Goal: Task Accomplishment & Management: Manage account settings

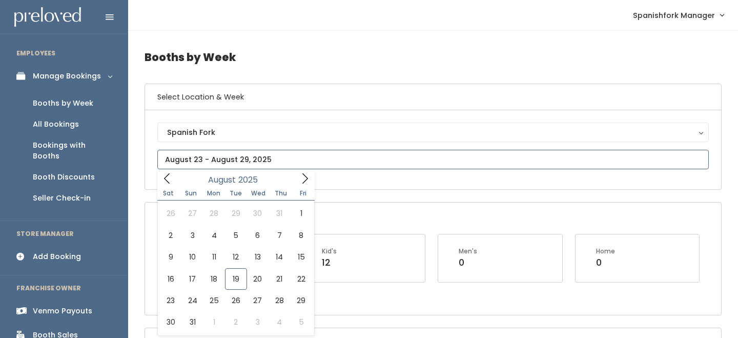
click at [246, 155] on input "text" at bounding box center [432, 159] width 551 height 19
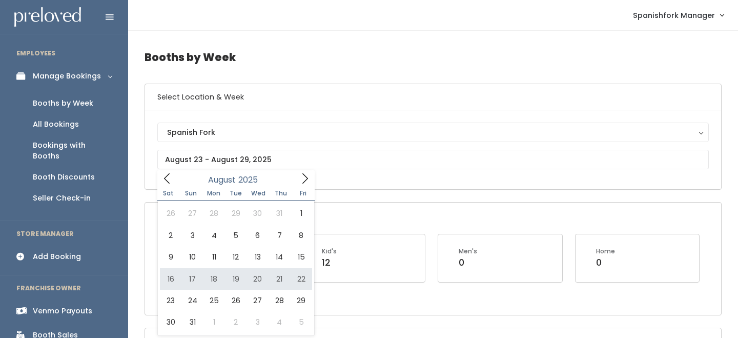
click at [465, 206] on div "Open Booths Women's 0 Kid's 12 Men's 0 Home 0" at bounding box center [433, 258] width 576 height 112
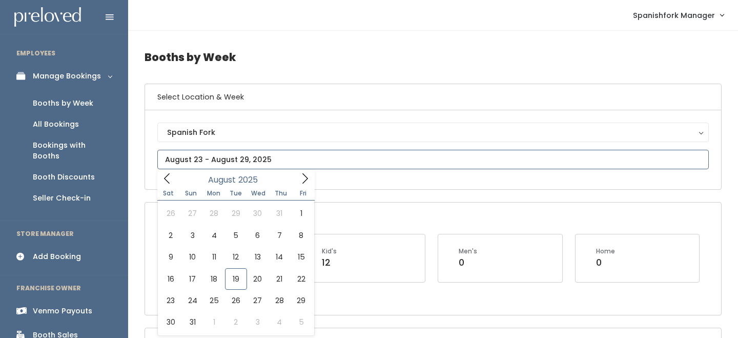
click at [224, 158] on input "text" at bounding box center [432, 159] width 551 height 19
type input "August 16 to August 22"
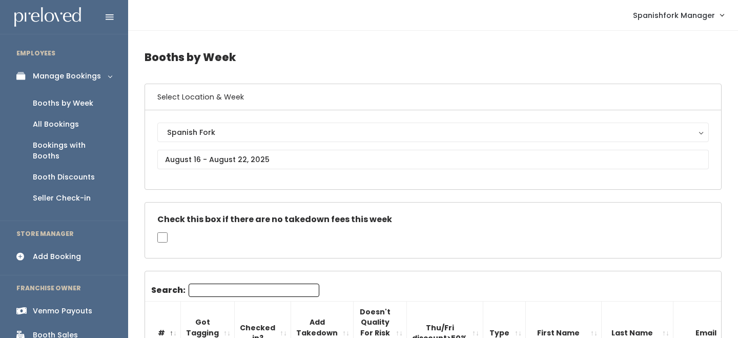
click at [202, 288] on input "Search:" at bounding box center [254, 289] width 131 height 13
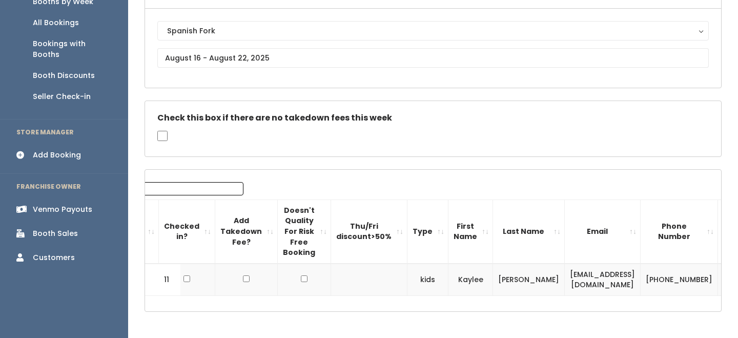
scroll to position [0, 131]
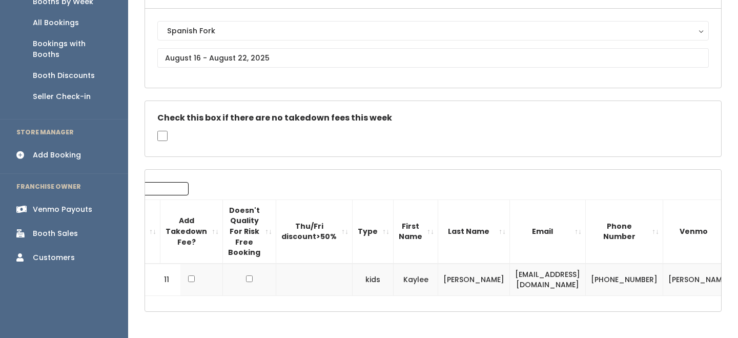
type input "kaylee"
click at [530, 283] on td "kaylee.eliason10@gmail.com" at bounding box center [548, 279] width 76 height 32
copy tr "kaylee.eliason10@gmail.com"
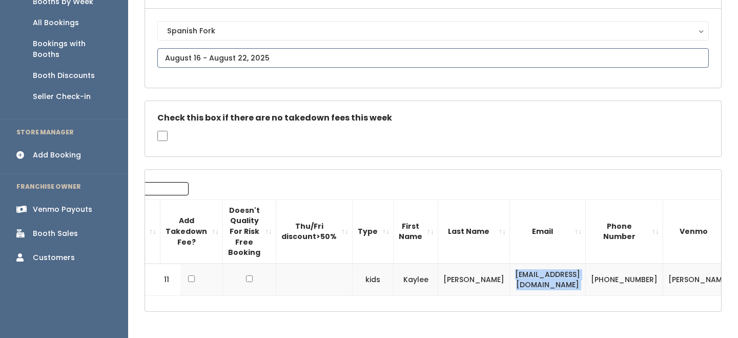
click at [211, 54] on input "text" at bounding box center [432, 57] width 551 height 19
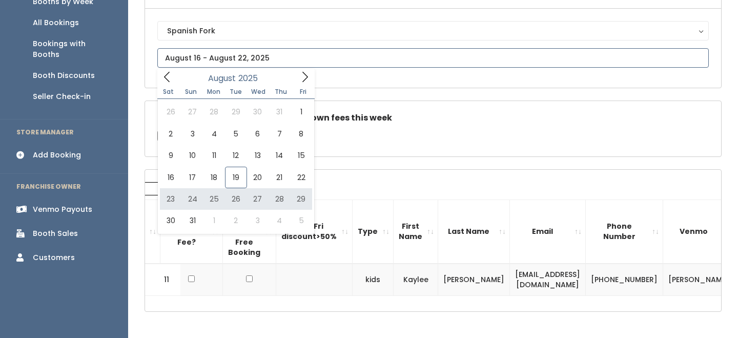
type input "August 23 to August 29"
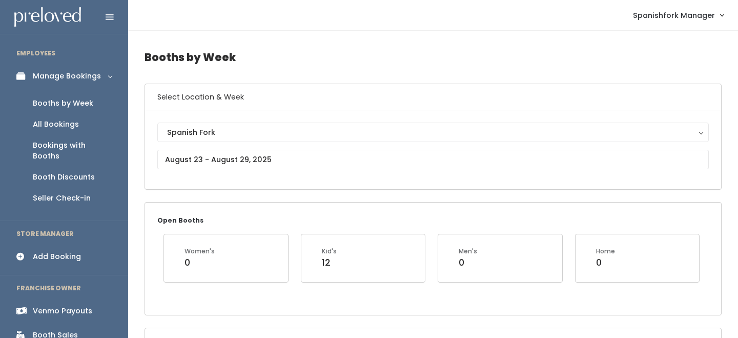
click at [66, 251] on div "Add Booking" at bounding box center [57, 256] width 48 height 11
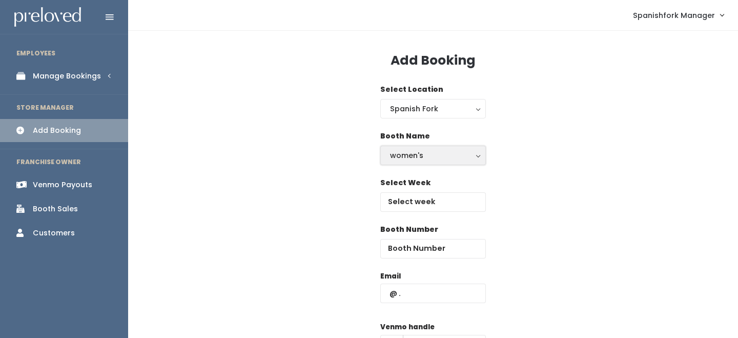
click at [385, 152] on button "women's" at bounding box center [433, 154] width 106 height 19
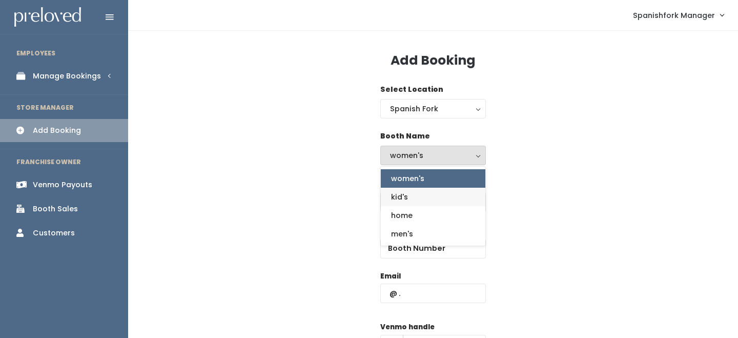
click at [414, 194] on link "kid's" at bounding box center [433, 196] width 104 height 18
select select "kids"
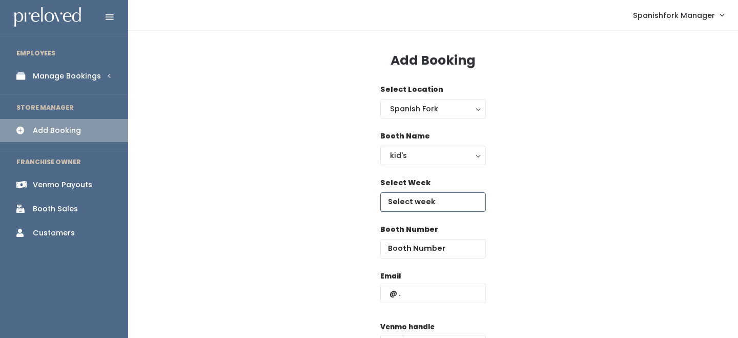
click at [413, 198] on input "text" at bounding box center [433, 201] width 106 height 19
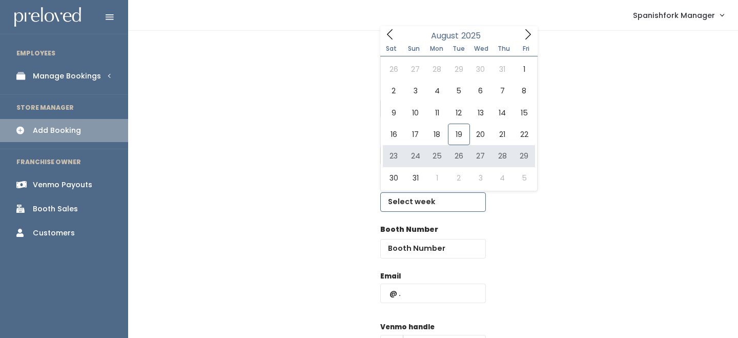
type input "August 23 to August 29"
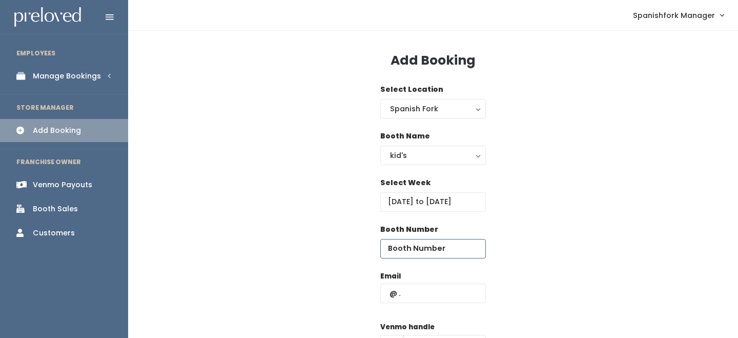
click at [415, 247] on input "number" at bounding box center [433, 248] width 106 height 19
type input "11"
click at [424, 291] on input "text" at bounding box center [433, 292] width 106 height 19
paste input "[EMAIL_ADDRESS][DOMAIN_NAME]"
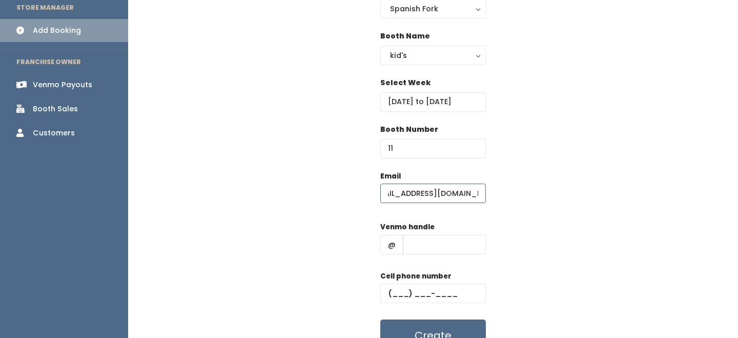
scroll to position [153, 0]
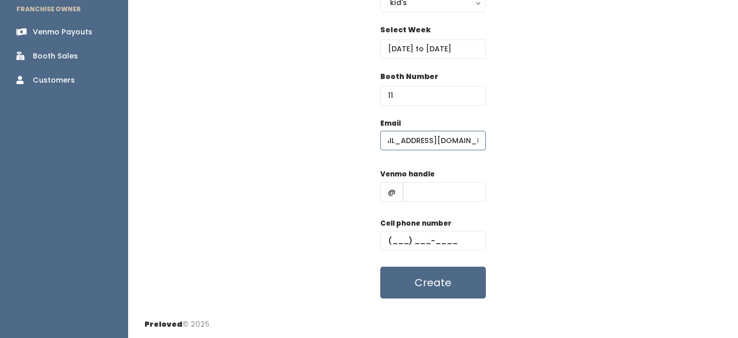
type input "[EMAIL_ADDRESS][DOMAIN_NAME]"
click at [431, 196] on input "text" at bounding box center [444, 191] width 83 height 19
type input "-"
click at [428, 240] on input "text" at bounding box center [433, 240] width 106 height 19
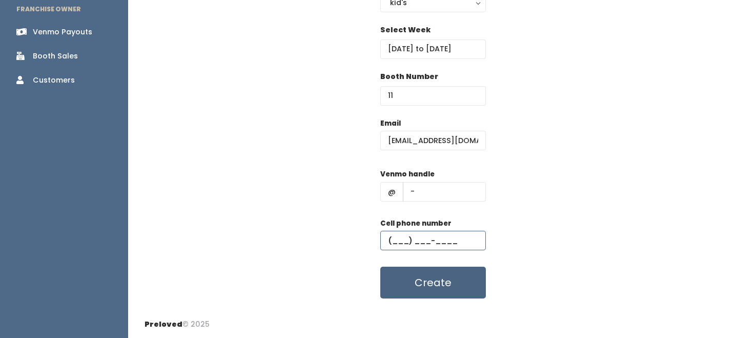
type input "(555) 555-5555"
click at [444, 290] on button "Create" at bounding box center [433, 282] width 106 height 32
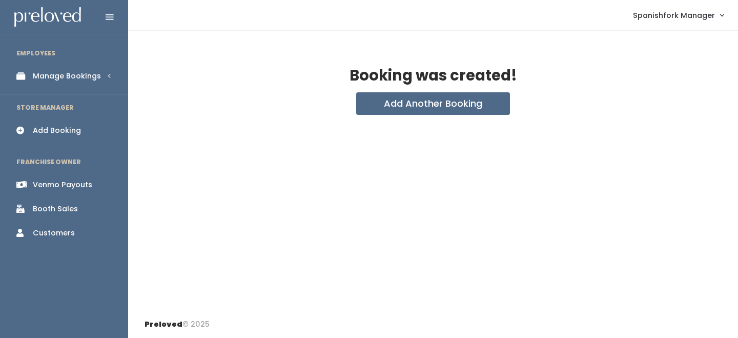
click at [70, 74] on div "Manage Bookings" at bounding box center [67, 76] width 68 height 11
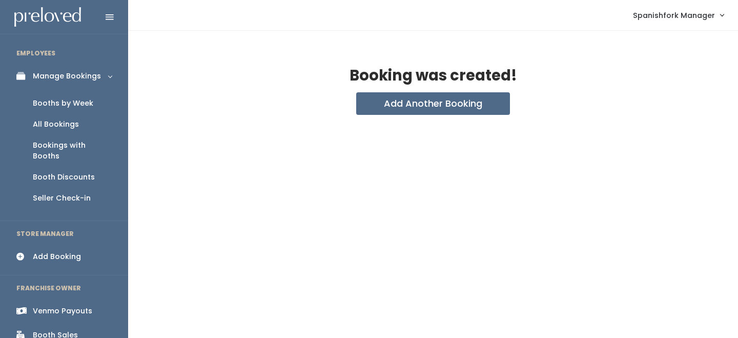
click at [74, 101] on div "Booths by Week" at bounding box center [63, 103] width 60 height 11
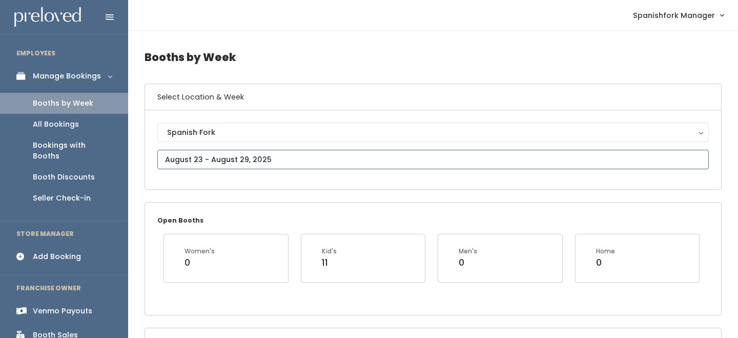
click at [216, 165] on input "text" at bounding box center [432, 159] width 551 height 19
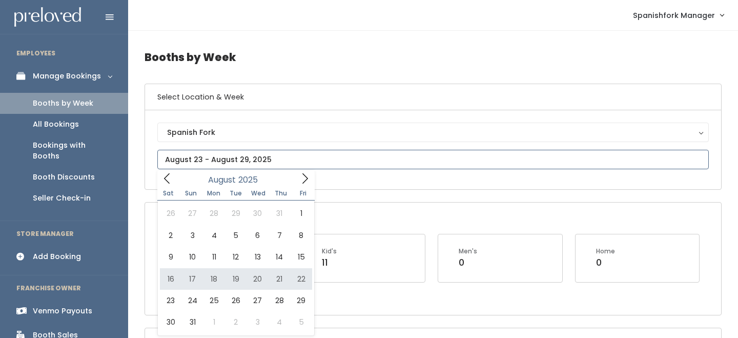
type input "August 16 to August 22"
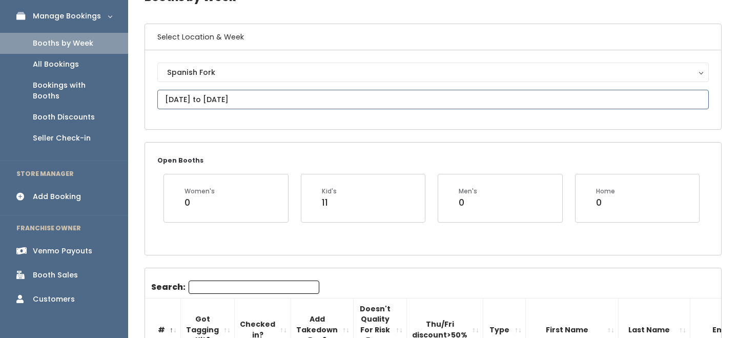
scroll to position [114, 0]
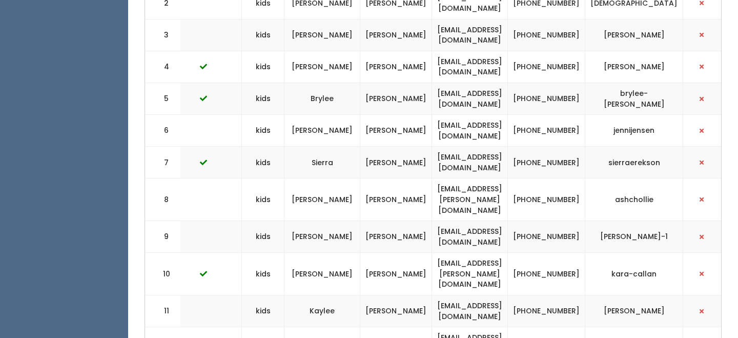
scroll to position [0, 247]
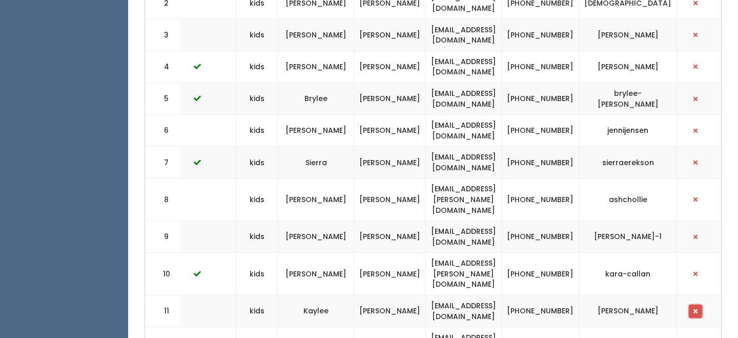
click at [697, 308] on span "button" at bounding box center [695, 311] width 4 height 6
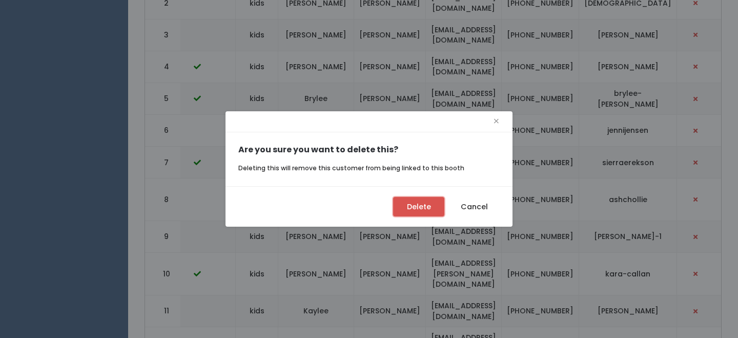
click at [415, 200] on button "Delete" at bounding box center [418, 206] width 51 height 19
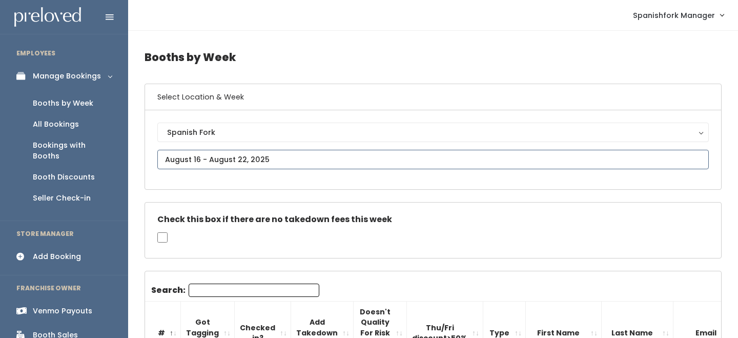
click at [235, 158] on input "text" at bounding box center [432, 159] width 551 height 19
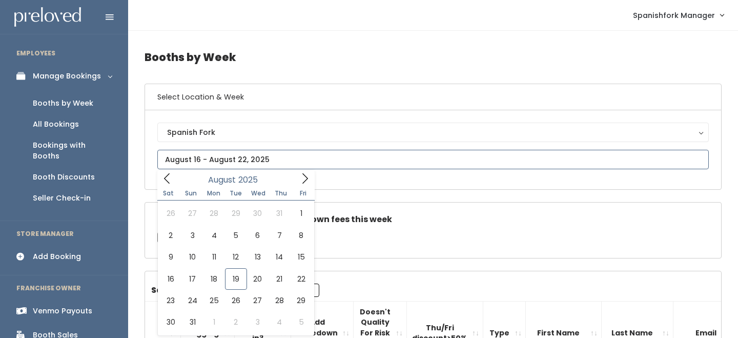
click at [305, 171] on span at bounding box center [304, 178] width 19 height 16
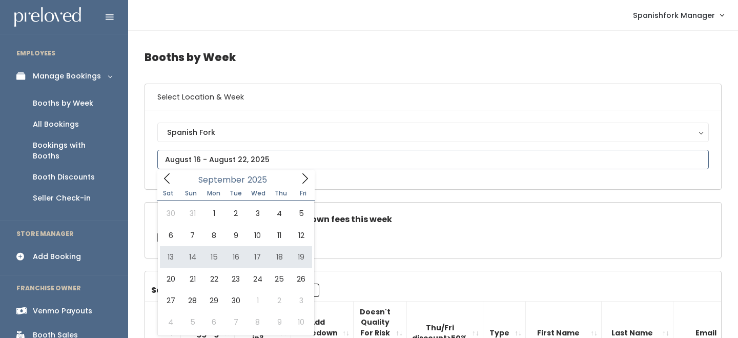
type input "September 13 to September 19"
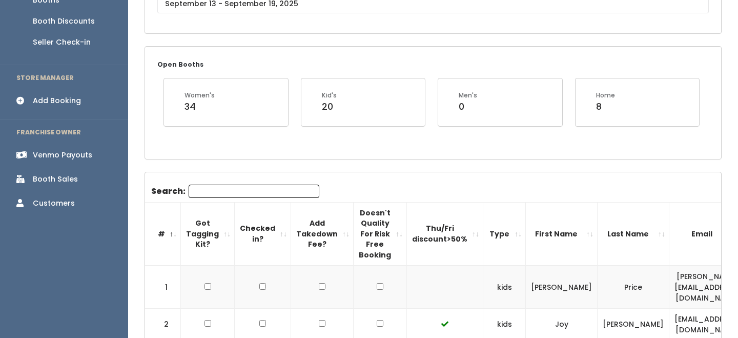
scroll to position [142, 0]
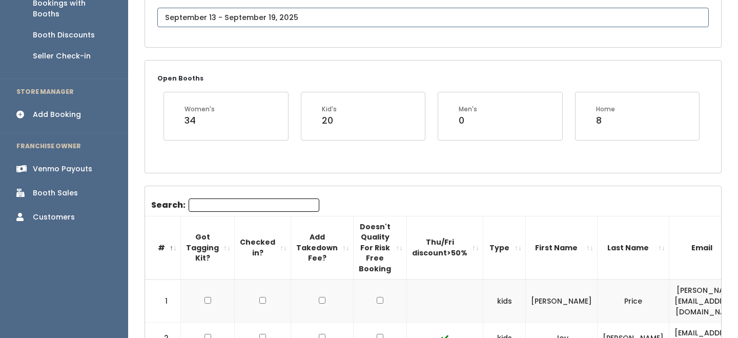
click at [269, 10] on input "text" at bounding box center [432, 17] width 551 height 19
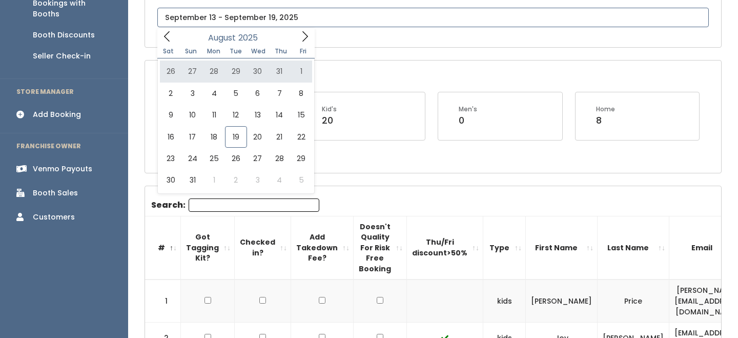
click at [305, 41] on icon at bounding box center [304, 36] width 11 height 11
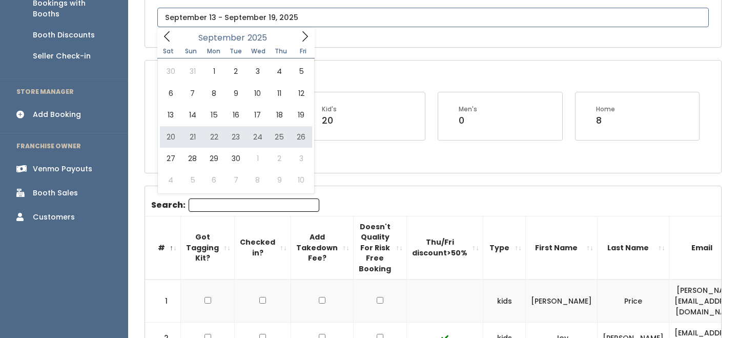
type input "[DATE] to [DATE]"
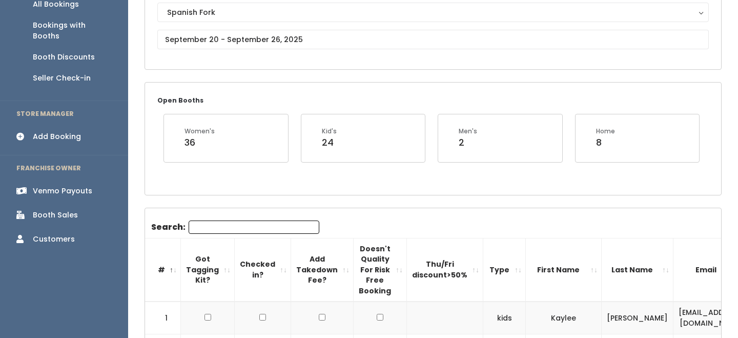
scroll to position [120, 0]
click at [74, 131] on div "Add Booking" at bounding box center [57, 136] width 48 height 11
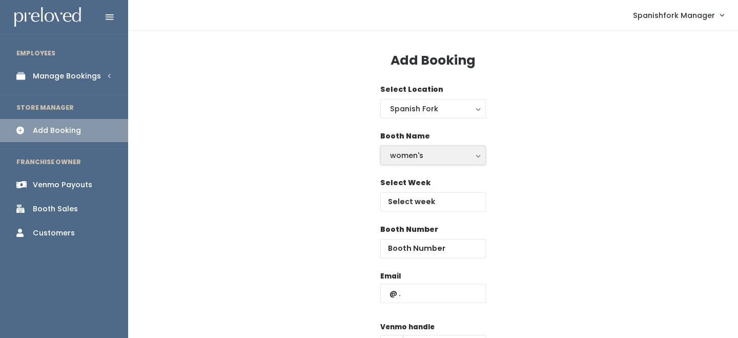
click at [388, 149] on button "women's" at bounding box center [433, 154] width 106 height 19
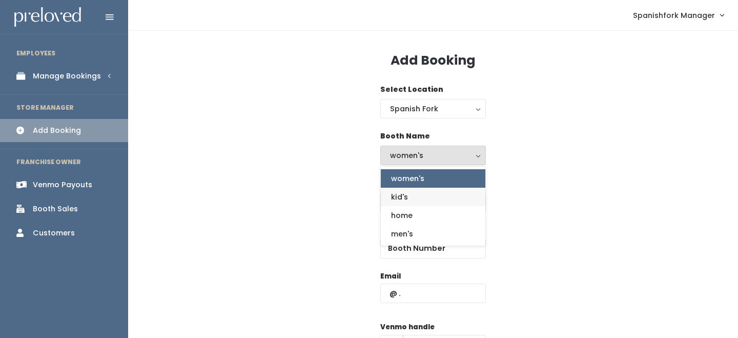
click at [401, 193] on span "kid's" at bounding box center [399, 196] width 17 height 11
select select "kids"
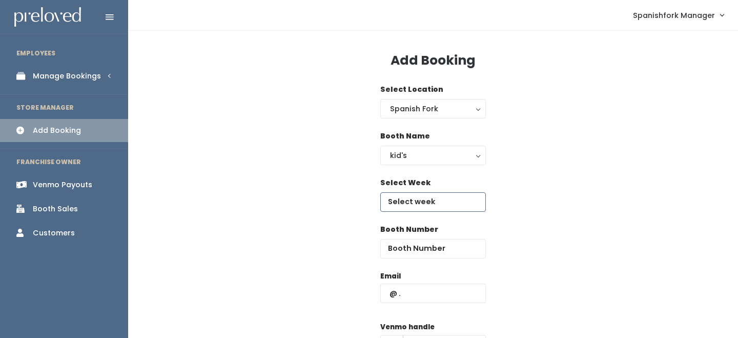
click at [403, 202] on input "text" at bounding box center [433, 201] width 106 height 19
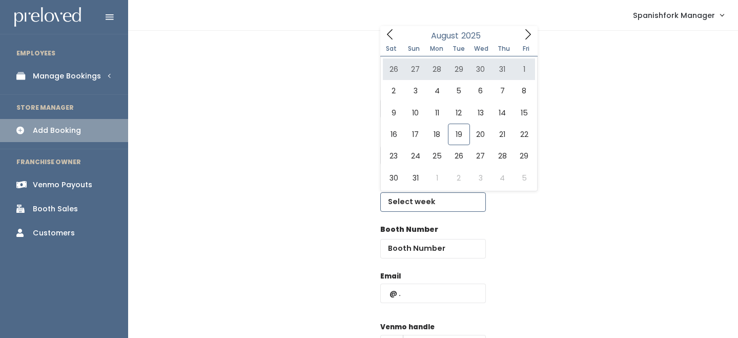
click at [531, 29] on icon at bounding box center [527, 34] width 11 height 11
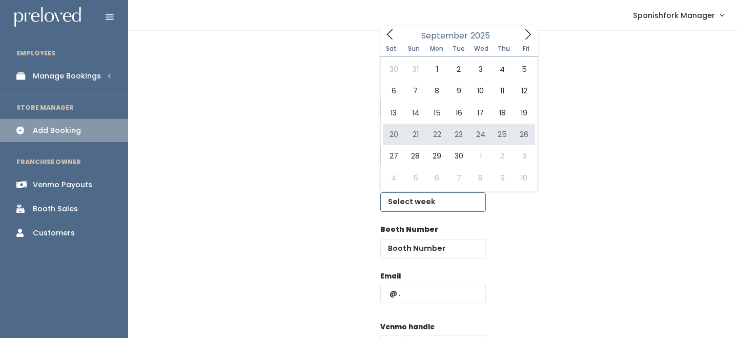
type input "September 20 to September 26"
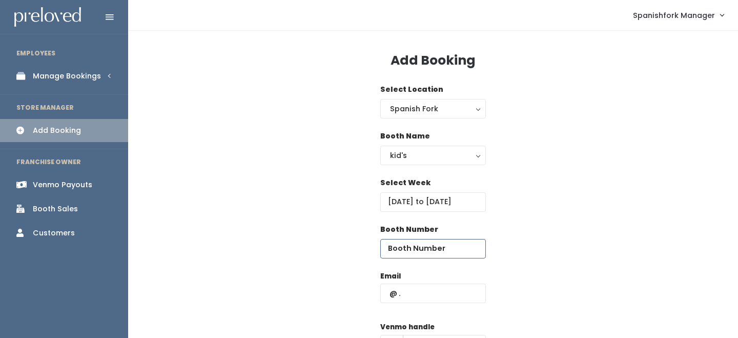
click at [418, 248] on input "number" at bounding box center [433, 248] width 106 height 19
type input "3"
click at [423, 301] on input "text" at bounding box center [433, 292] width 106 height 19
click at [399, 291] on input "tara" at bounding box center [433, 292] width 106 height 19
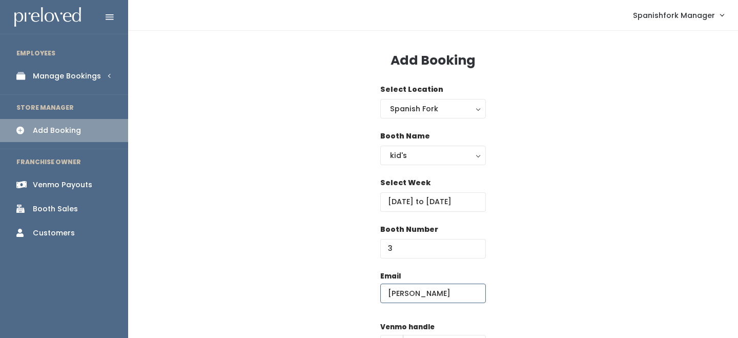
click at [399, 291] on input "tara" at bounding box center [433, 292] width 106 height 19
paste input "brigandtarab@gmail.com"
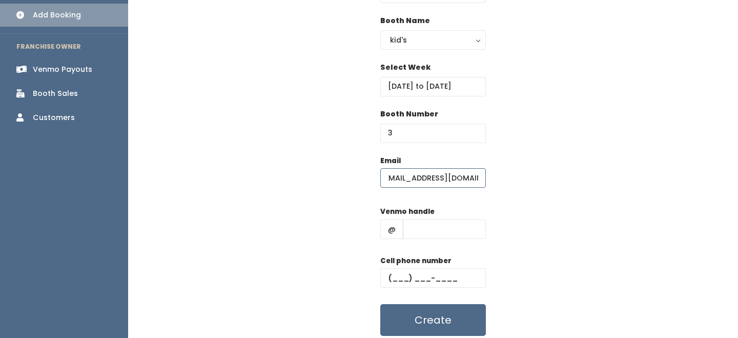
scroll to position [132, 0]
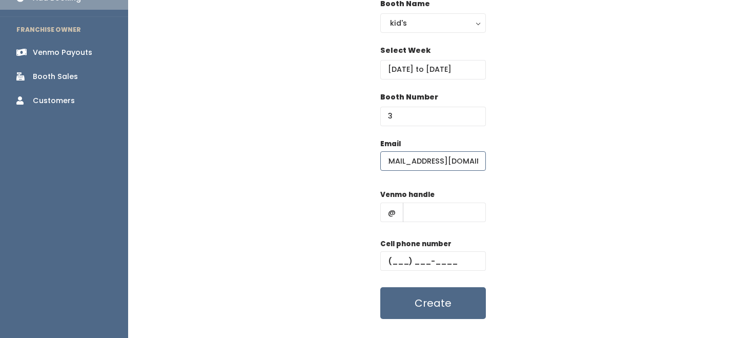
type input "brigandtarab@gmail.com"
click at [440, 211] on input "text" at bounding box center [444, 211] width 83 height 19
type input "-"
click at [434, 261] on input "text" at bounding box center [433, 260] width 106 height 19
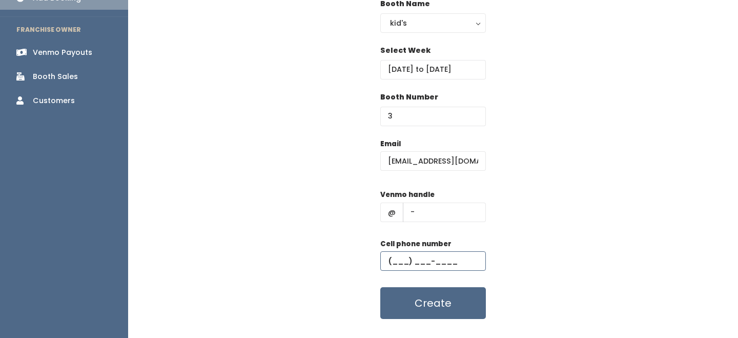
type input "(555) 555-5555"
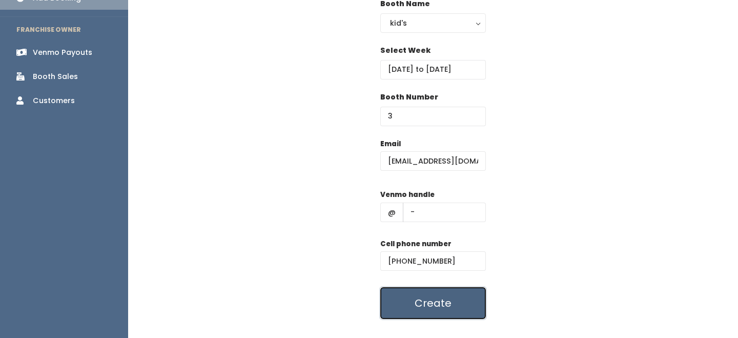
click at [395, 312] on button "Create" at bounding box center [433, 303] width 106 height 32
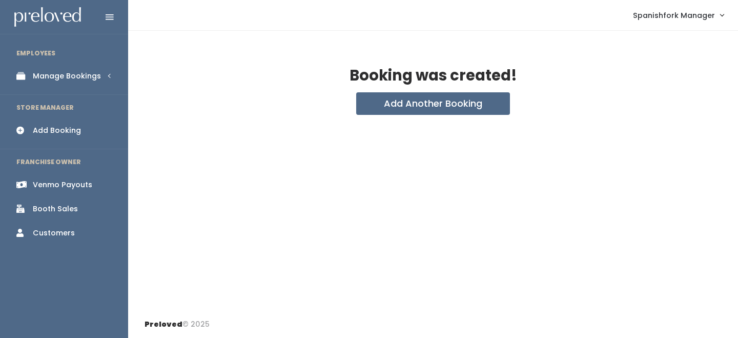
click at [79, 77] on div "Manage Bookings" at bounding box center [67, 76] width 68 height 11
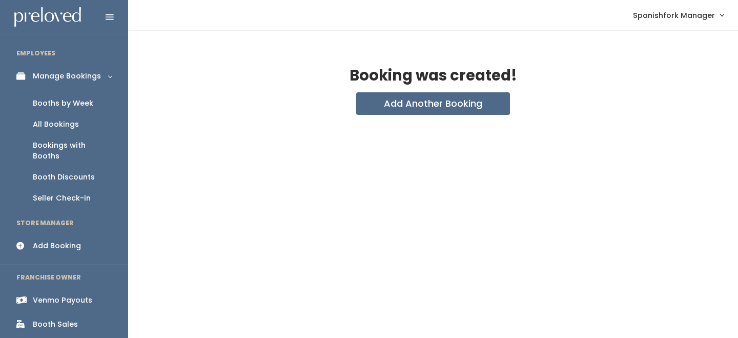
click at [79, 77] on div "Manage Bookings" at bounding box center [67, 76] width 68 height 11
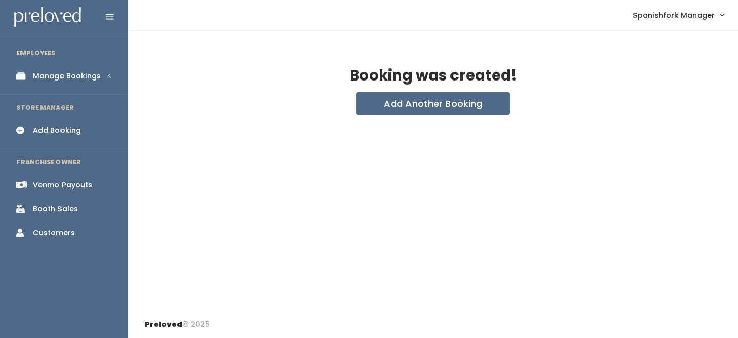
click at [76, 97] on li "STORE MANAGER" at bounding box center [64, 108] width 128 height 22
click at [83, 80] on div "Manage Bookings" at bounding box center [67, 76] width 68 height 11
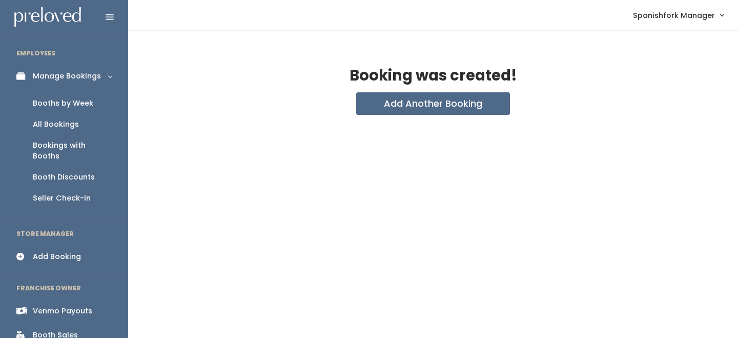
click at [86, 104] on div "Booths by Week" at bounding box center [63, 103] width 60 height 11
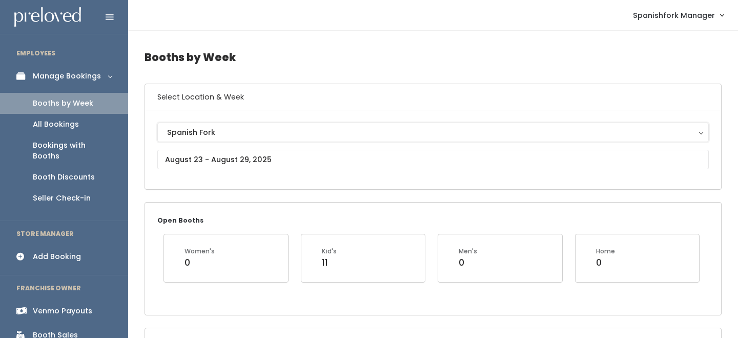
click at [243, 135] on div "Spanish Fork" at bounding box center [433, 132] width 532 height 11
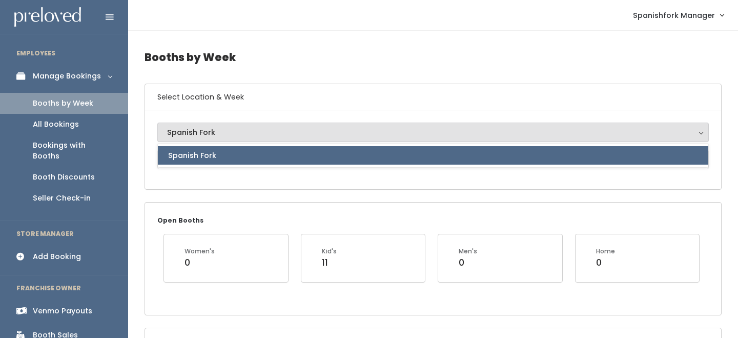
click at [228, 185] on div "Spanish Fork Spanish Fork Spanish Fork" at bounding box center [433, 149] width 576 height 79
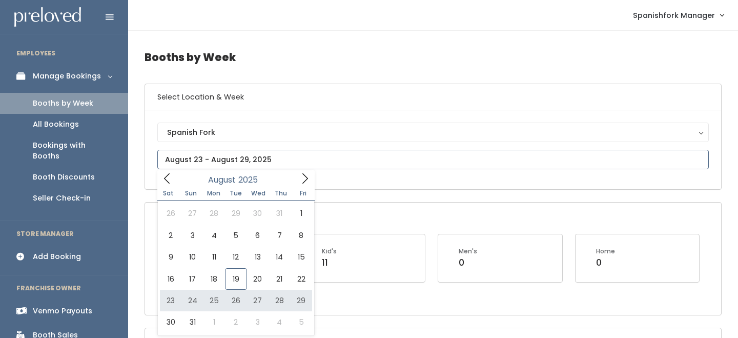
type input "August 23 to August 29"
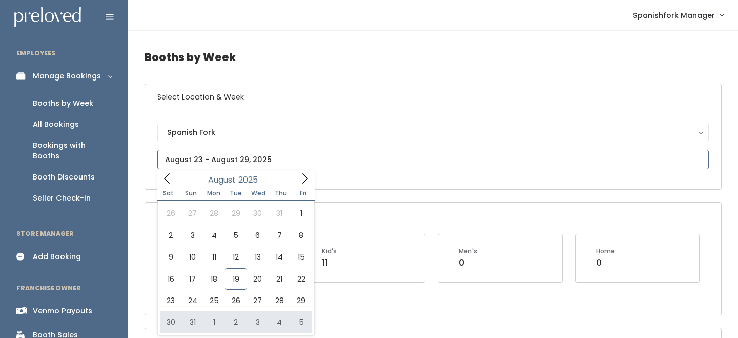
type input "August 30 to September 5"
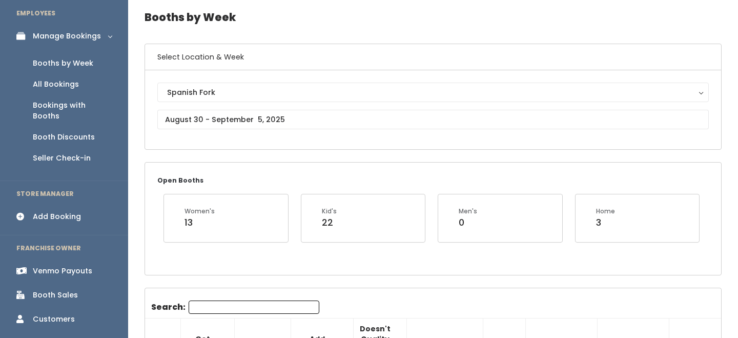
scroll to position [53, 0]
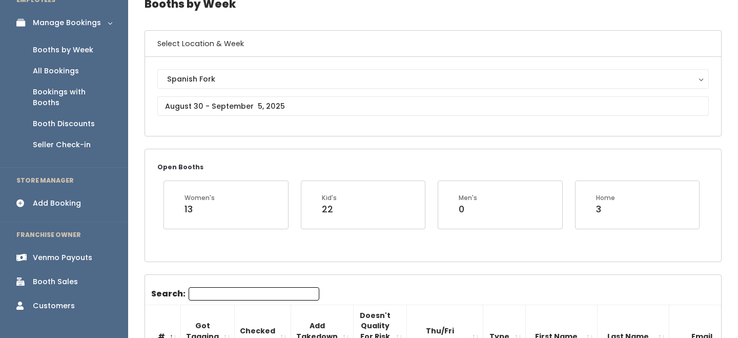
click at [232, 291] on input "Search:" at bounding box center [254, 293] width 131 height 13
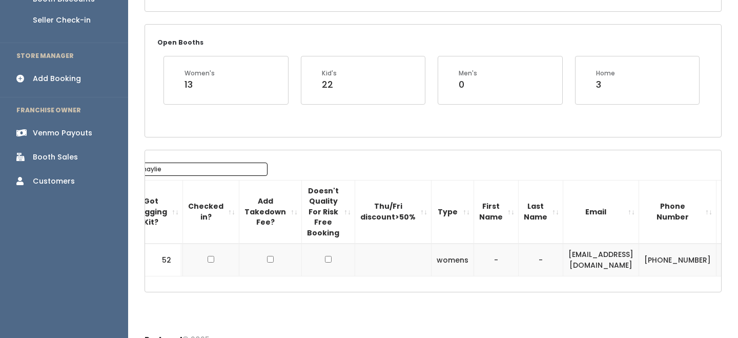
scroll to position [0, 122]
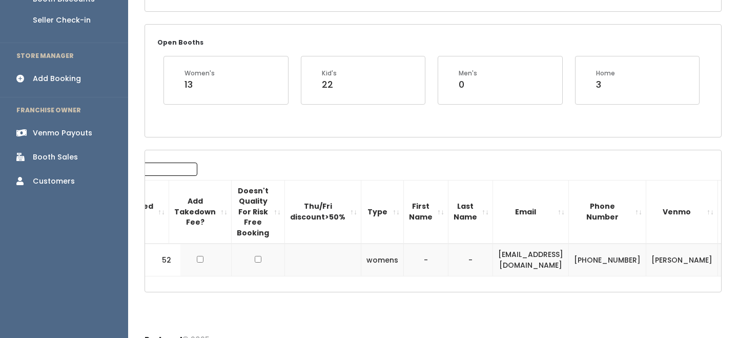
type input "haylie"
click at [734, 258] on span "button" at bounding box center [736, 260] width 4 height 6
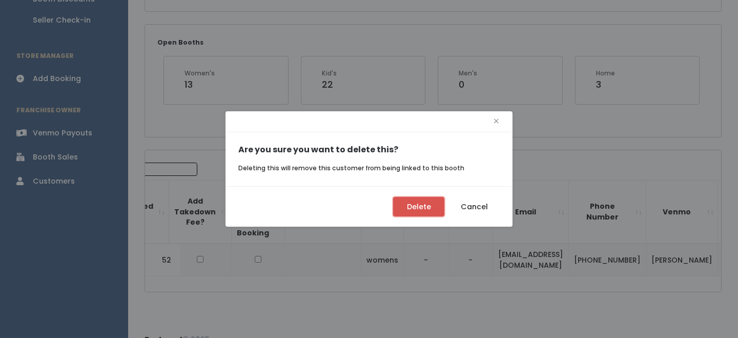
click at [421, 200] on button "Delete" at bounding box center [418, 206] width 51 height 19
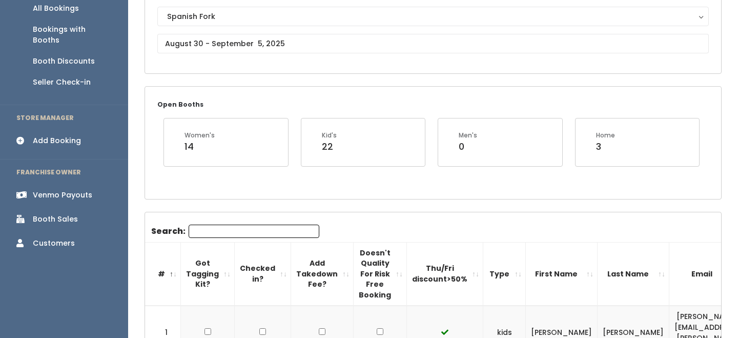
scroll to position [98, 0]
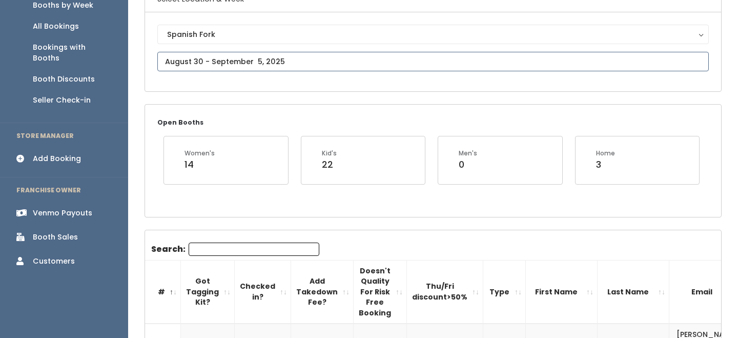
click at [192, 54] on input "text" at bounding box center [432, 61] width 551 height 19
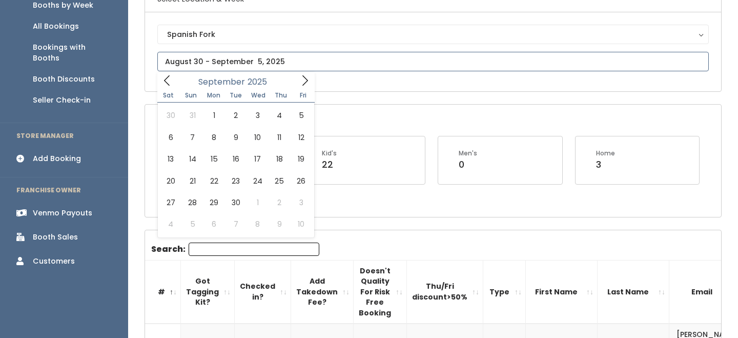
click at [304, 79] on icon at bounding box center [304, 80] width 11 height 11
type input "September 6 to September 12"
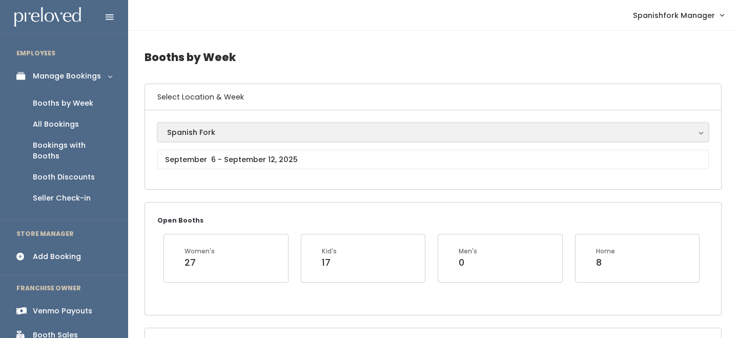
click at [280, 128] on div "Spanish Fork" at bounding box center [433, 132] width 532 height 11
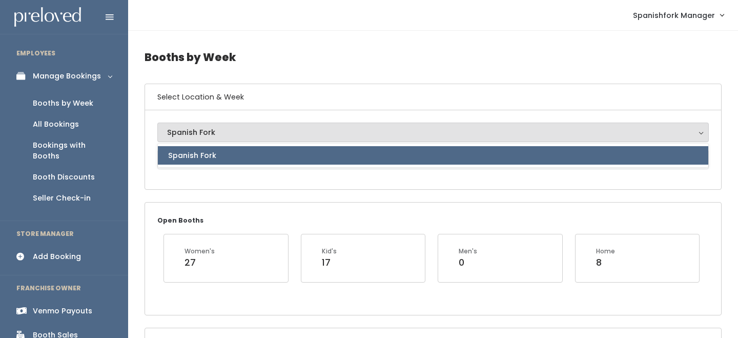
click at [296, 181] on div "Spanish Fork Spanish Fork Spanish Fork" at bounding box center [433, 149] width 576 height 79
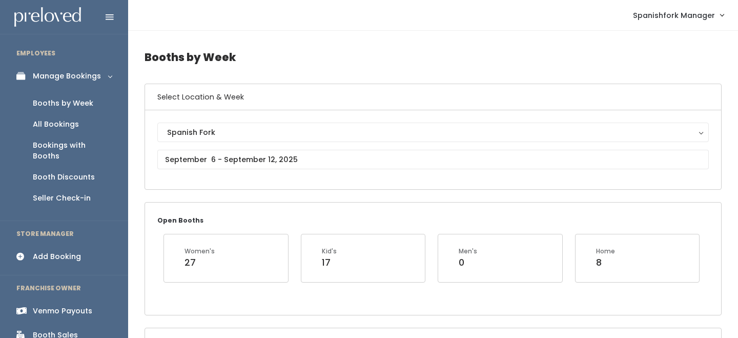
click at [311, 145] on div "Spanish Fork Spanish Fork Spanish Fork" at bounding box center [432, 149] width 551 height 54
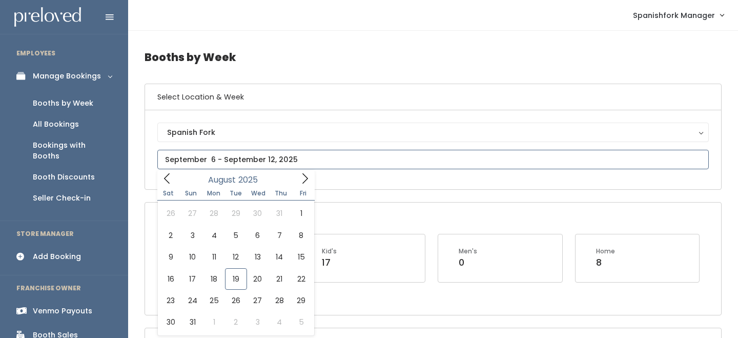
click at [310, 155] on input "text" at bounding box center [432, 159] width 551 height 19
click at [306, 183] on icon at bounding box center [304, 178] width 11 height 11
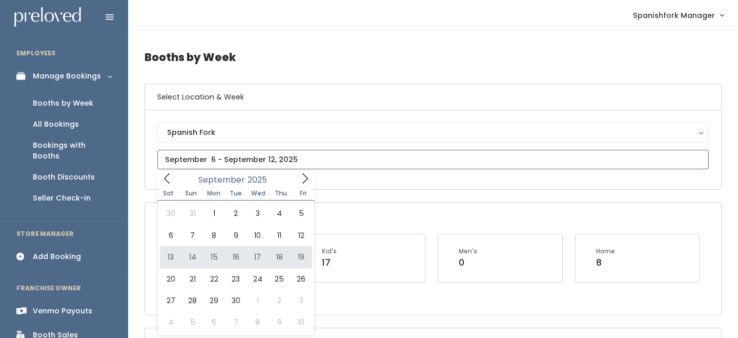
type input "September 13 to September 19"
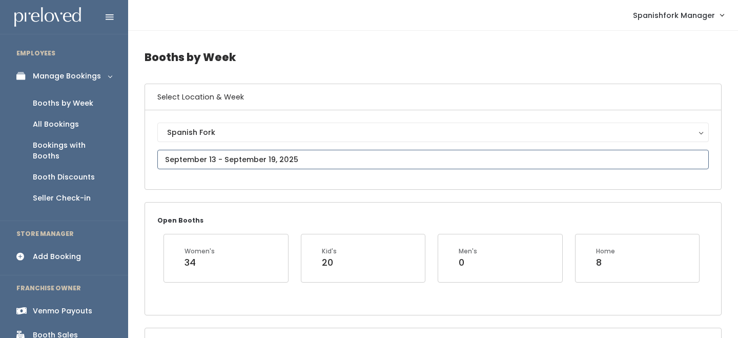
click at [300, 158] on input "text" at bounding box center [432, 159] width 551 height 19
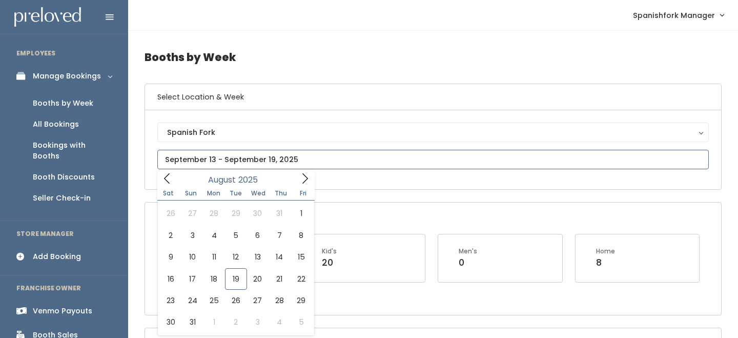
click at [307, 183] on icon at bounding box center [304, 178] width 11 height 11
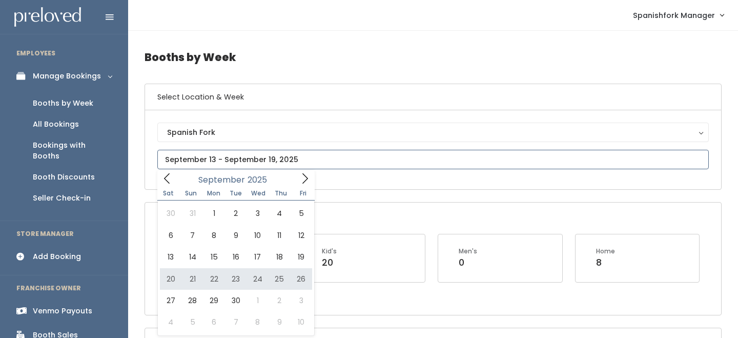
type input "September 20 to September 26"
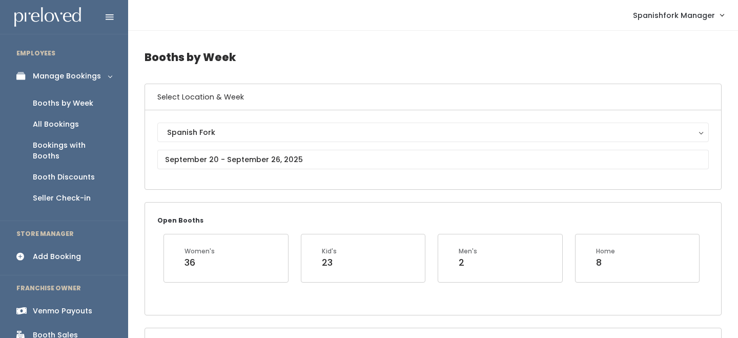
scroll to position [17, 0]
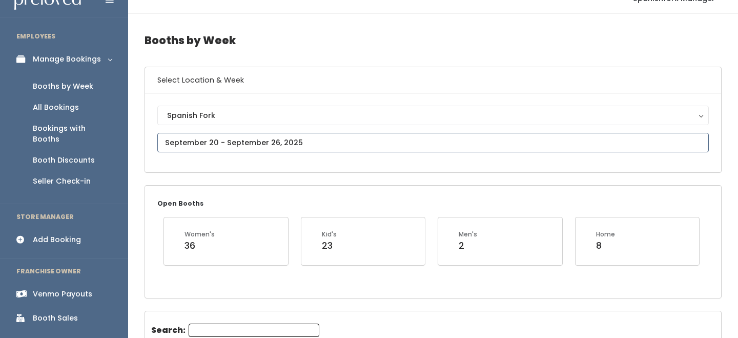
click at [257, 138] on input "text" at bounding box center [432, 142] width 551 height 19
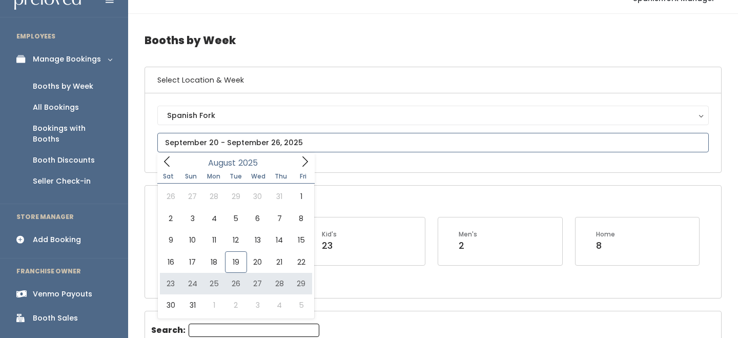
type input "[DATE] to [DATE]"
